Goal: Check status

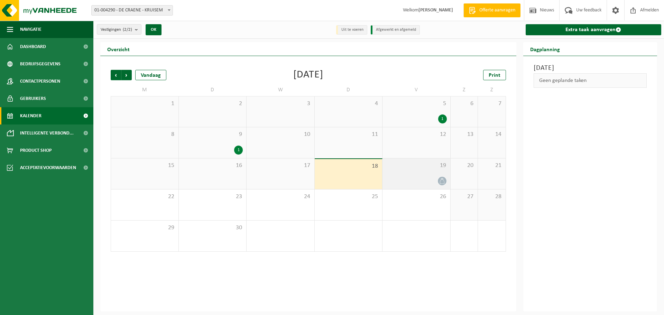
click at [427, 180] on div at bounding box center [416, 181] width 61 height 9
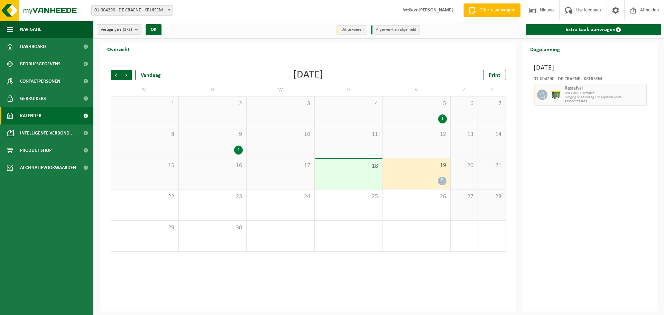
click at [601, 100] on span "T250002728979" at bounding box center [605, 102] width 80 height 4
click at [39, 13] on img at bounding box center [41, 10] width 83 height 21
